Goal: Book appointment/travel/reservation

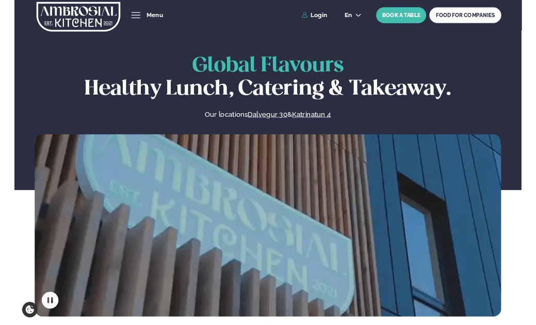
scroll to position [413, 0]
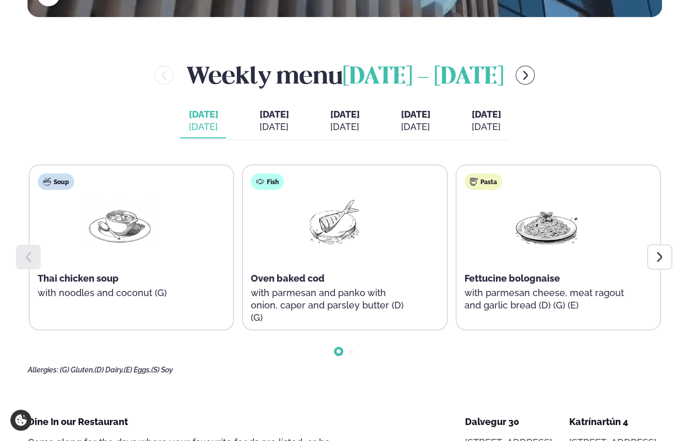
click at [259, 118] on span "[DATE]" at bounding box center [273, 114] width 29 height 11
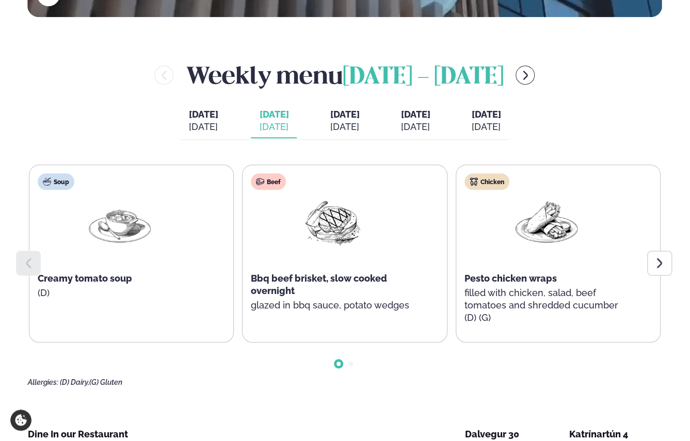
click at [192, 125] on div "[DATE]" at bounding box center [202, 127] width 29 height 12
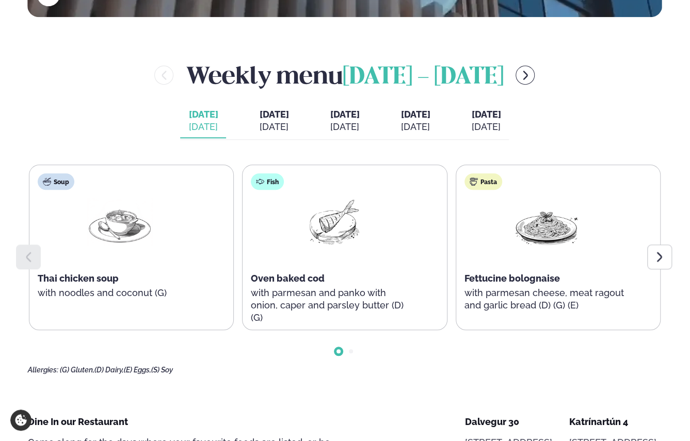
click at [262, 119] on span "[DATE]" at bounding box center [273, 114] width 29 height 11
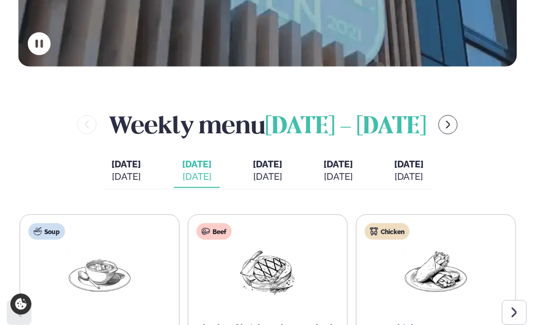
scroll to position [361, 0]
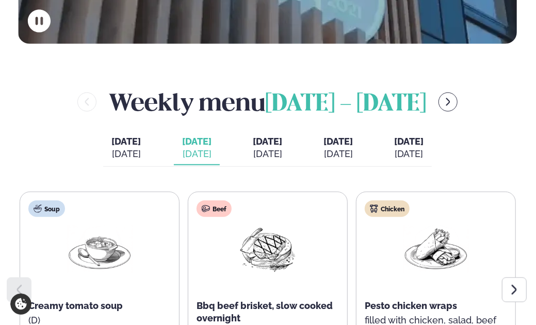
click at [265, 145] on span "[DATE]" at bounding box center [267, 141] width 29 height 11
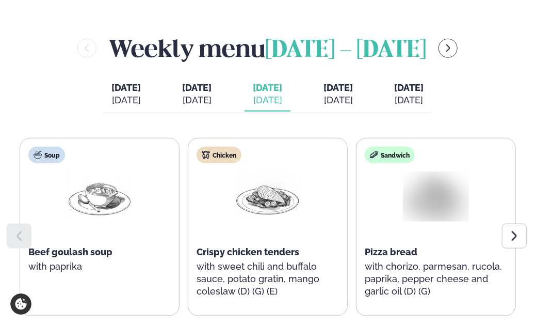
scroll to position [413, 0]
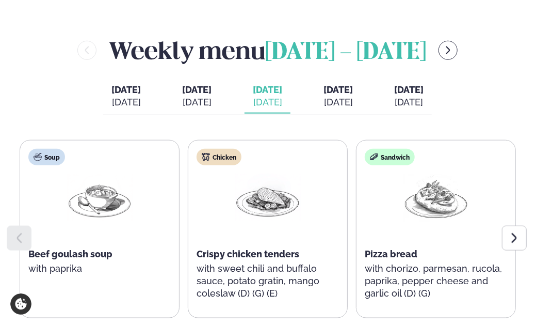
click at [182, 101] on div "[DATE]" at bounding box center [196, 102] width 29 height 12
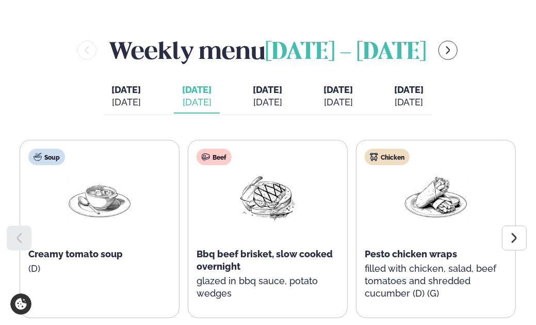
click at [111, 107] on div "[DATE]" at bounding box center [125, 102] width 29 height 12
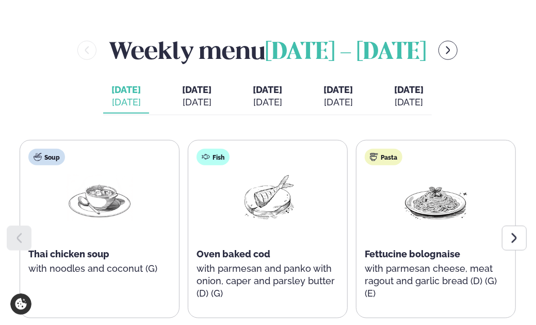
click at [182, 106] on div "[DATE]" at bounding box center [196, 102] width 29 height 12
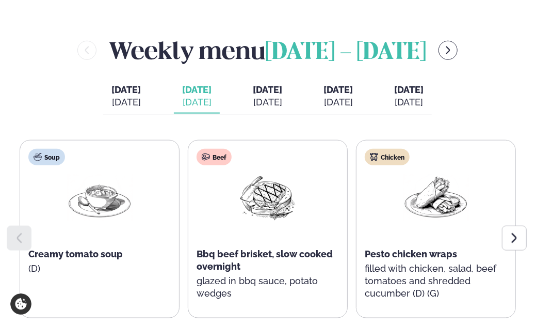
click at [127, 110] on div "[DATE] [PERSON_NAME]. [DATE] [DATE] [DATE] [DATE] [DATE] [DATE] [DATE] [DATE] […" at bounding box center [267, 97] width 329 height 36
click at [116, 110] on button "[DATE] [PERSON_NAME]. [DATE]" at bounding box center [126, 96] width 46 height 34
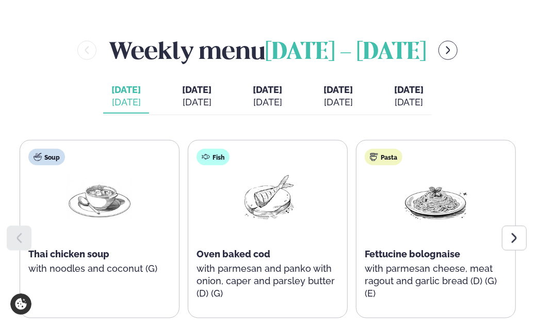
click at [507, 239] on div at bounding box center [514, 237] width 25 height 25
